Goal: Task Accomplishment & Management: Complete application form

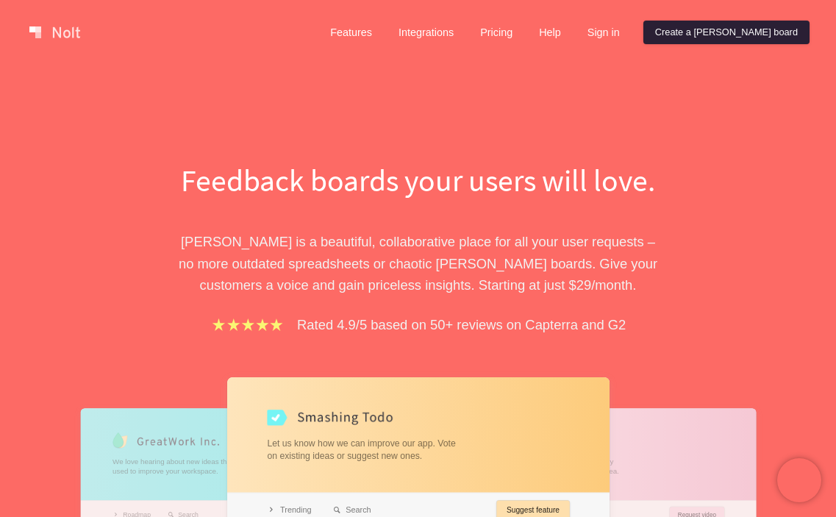
click at [772, 29] on link "Create a [PERSON_NAME] board" at bounding box center [726, 33] width 166 height 24
click at [631, 42] on link "Sign in" at bounding box center [604, 33] width 56 height 24
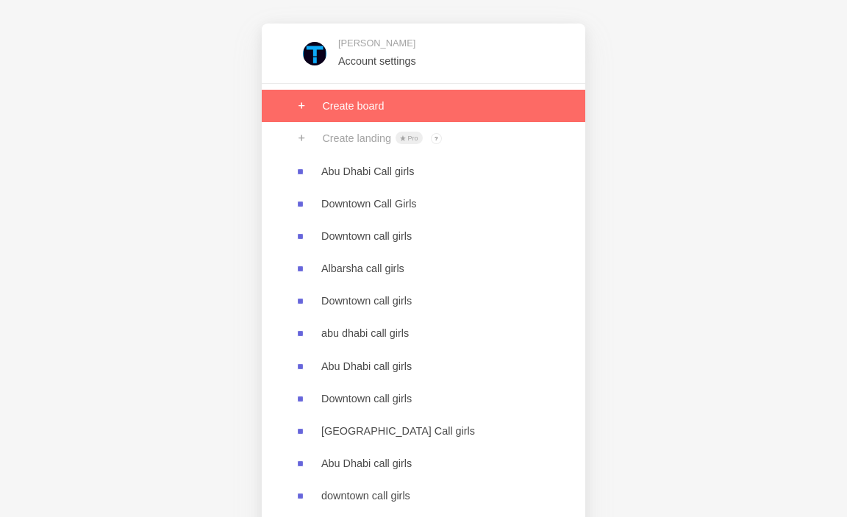
click at [363, 118] on link at bounding box center [423, 106] width 323 height 32
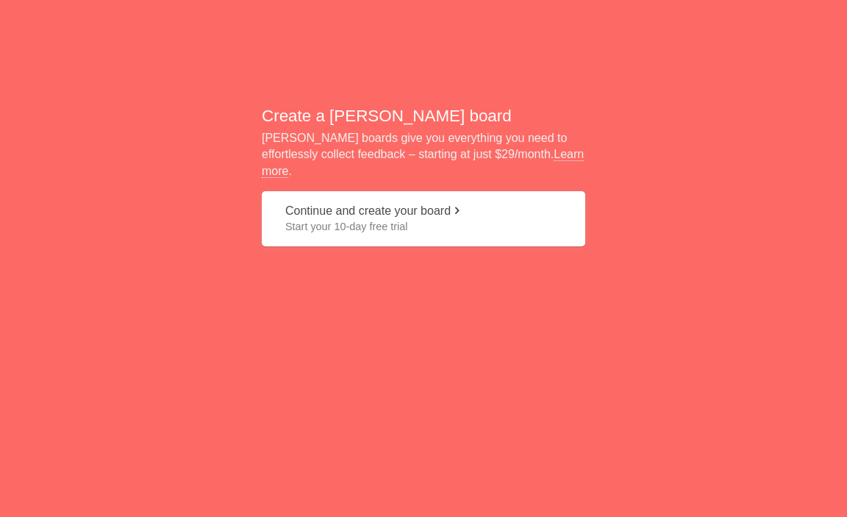
click at [371, 223] on span "Start your 10-day free trial" at bounding box center [423, 226] width 276 height 15
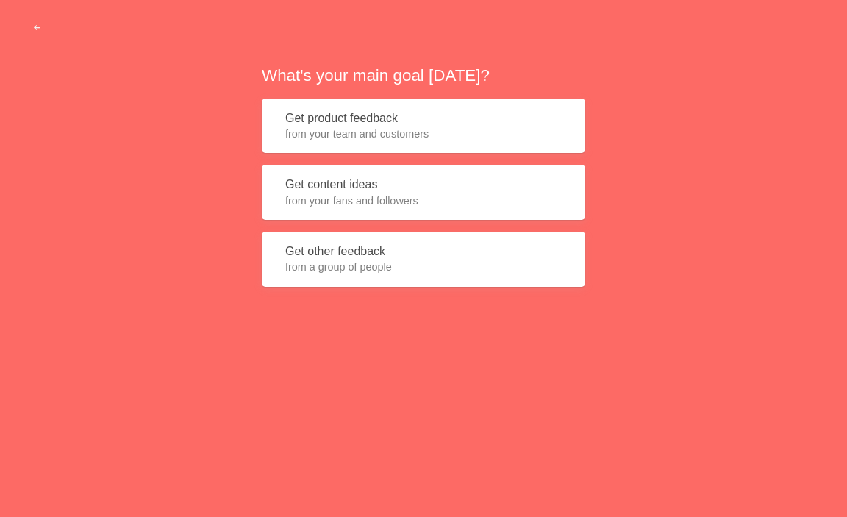
click at [512, 159] on div "What's your main goal [DATE]? Get product feedback from your team and customers…" at bounding box center [423, 175] width 323 height 223
click at [507, 140] on span "from your team and customers" at bounding box center [423, 133] width 276 height 15
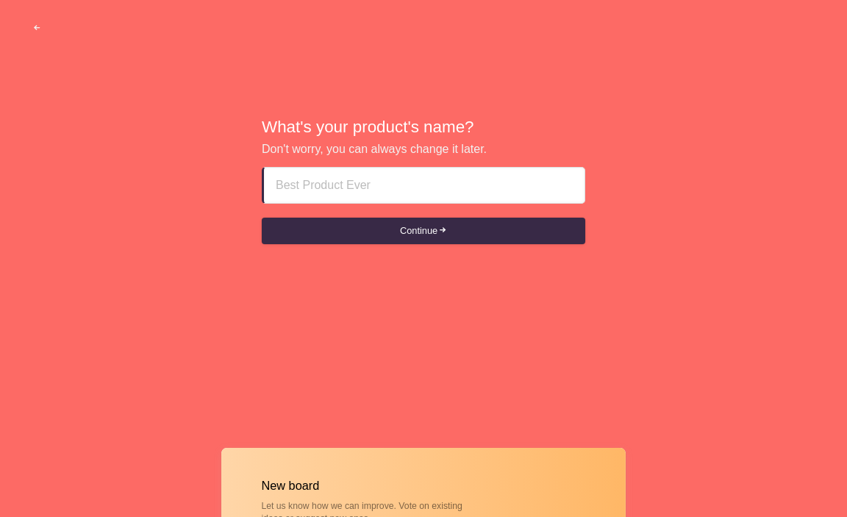
paste input "Dubai Creek Call Girls"
type input "Dubai Creek Call Girls"
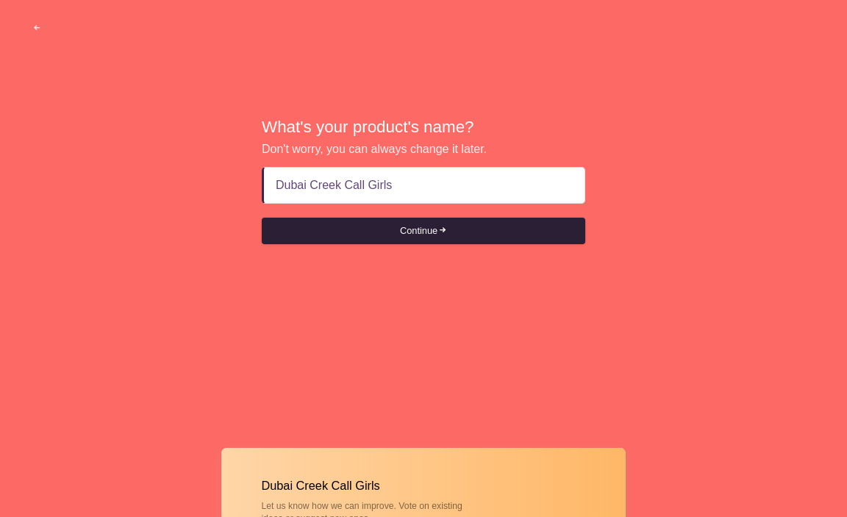
click at [359, 219] on button "Continue" at bounding box center [423, 231] width 323 height 26
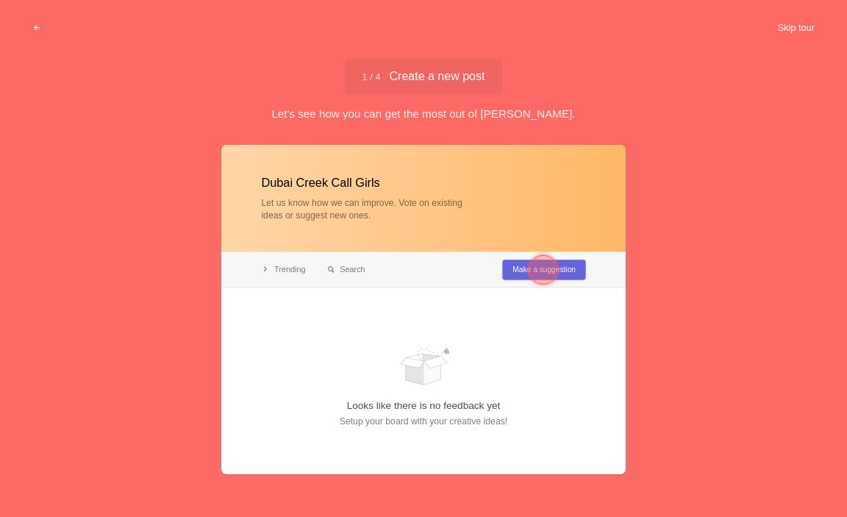
click at [810, 15] on button "Skip tour" at bounding box center [795, 28] width 73 height 26
